Goal: Transaction & Acquisition: Purchase product/service

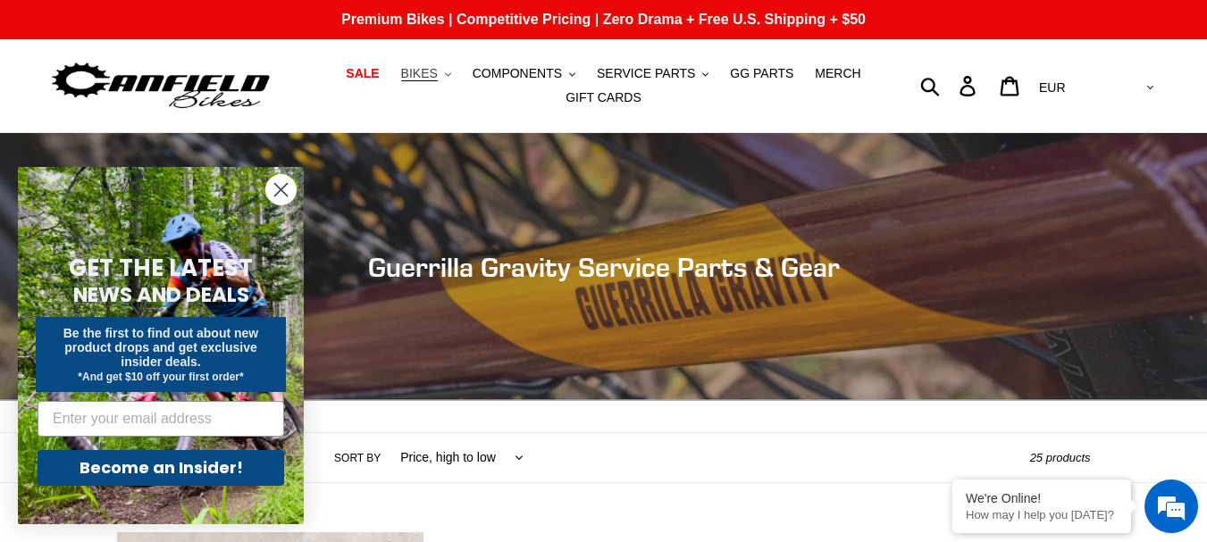
click at [438, 74] on span "BIKES" at bounding box center [419, 73] width 37 height 15
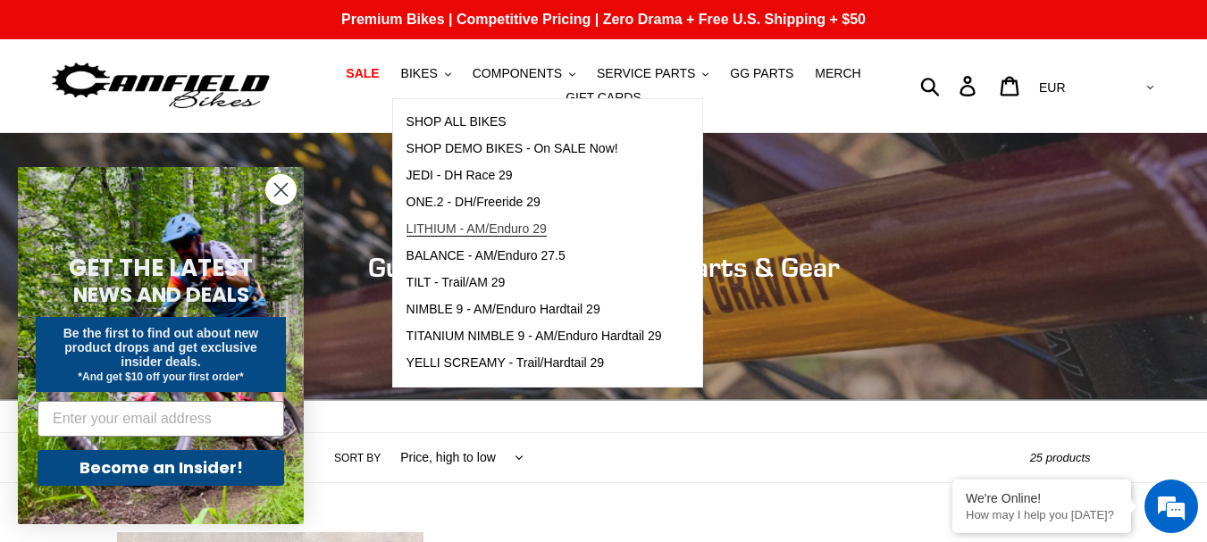
click at [532, 231] on span "LITHIUM - AM/Enduro 29" at bounding box center [476, 228] width 140 height 15
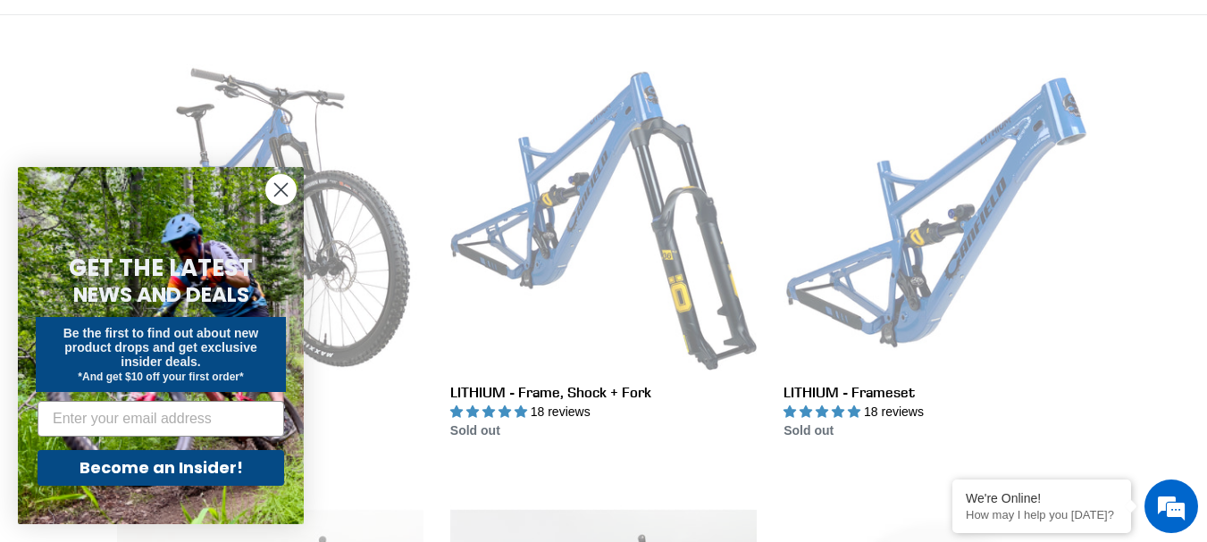
scroll to position [464, 0]
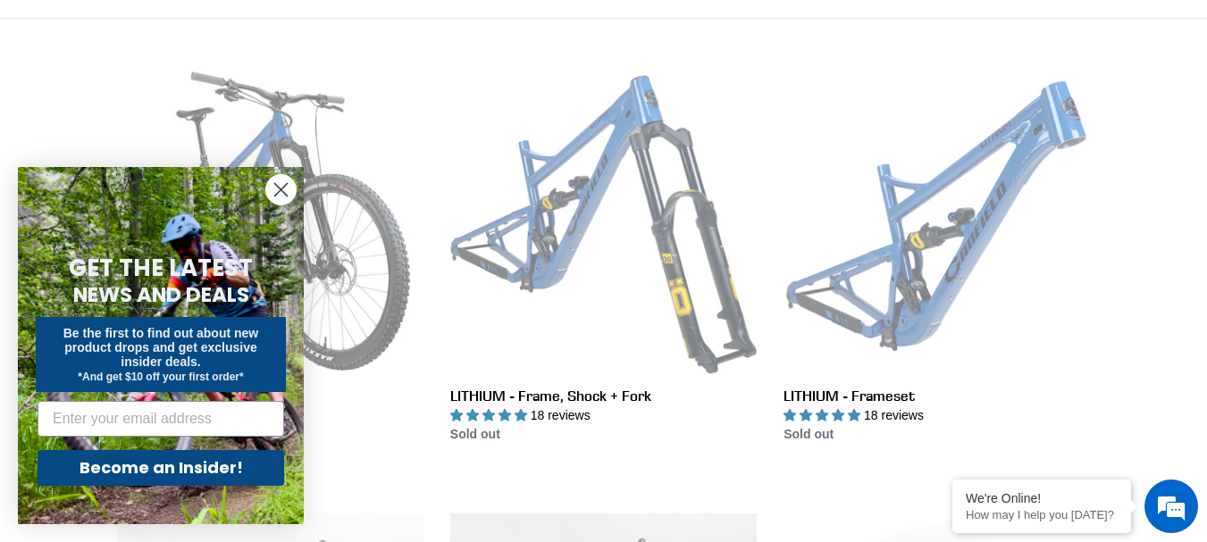
click at [277, 191] on circle "Close dialog" at bounding box center [280, 189] width 29 height 29
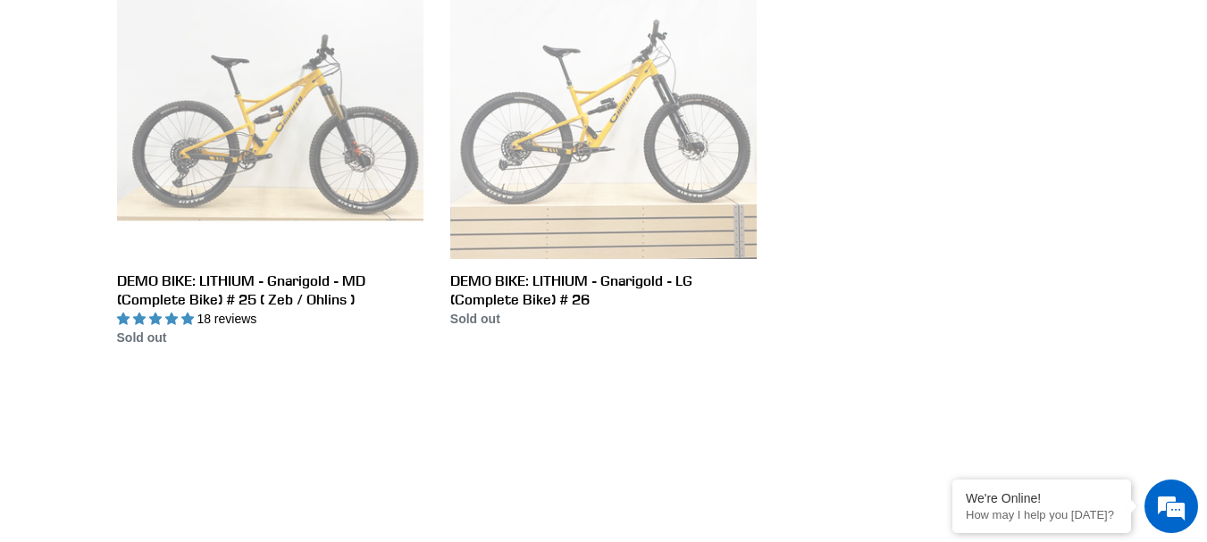
scroll to position [0, 0]
